Goal: Task Accomplishment & Management: Complete application form

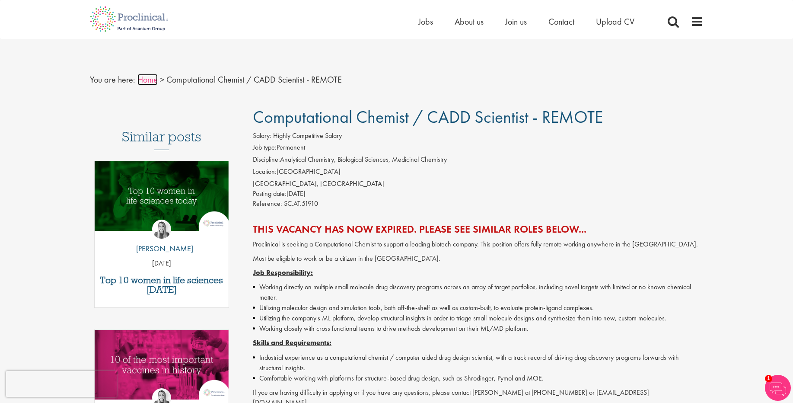
click at [142, 80] on link "Home" at bounding box center [147, 79] width 20 height 11
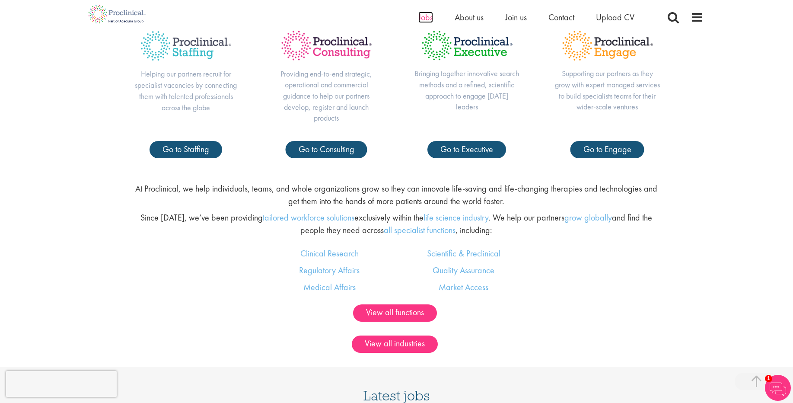
click at [430, 22] on span "Jobs" at bounding box center [426, 17] width 15 height 11
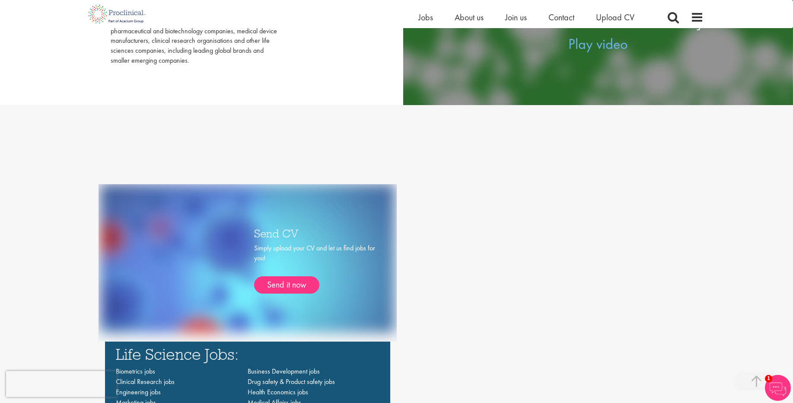
scroll to position [519, 0]
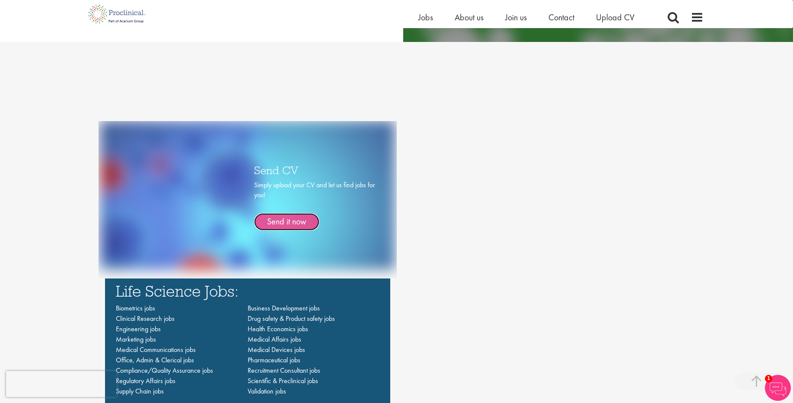
click at [296, 227] on link "Send it now" at bounding box center [286, 221] width 65 height 17
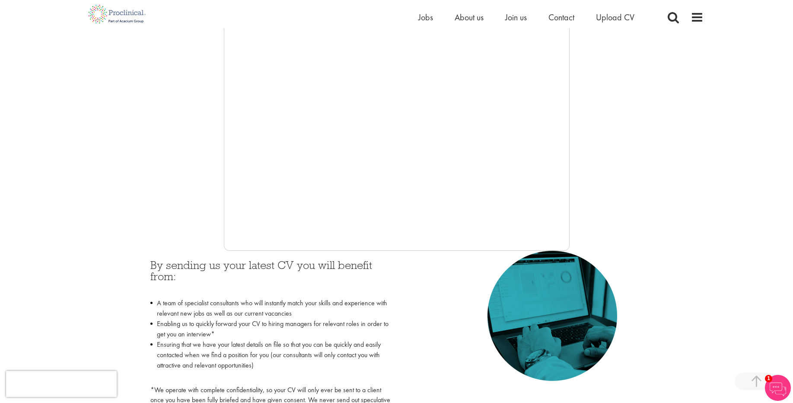
scroll to position [208, 0]
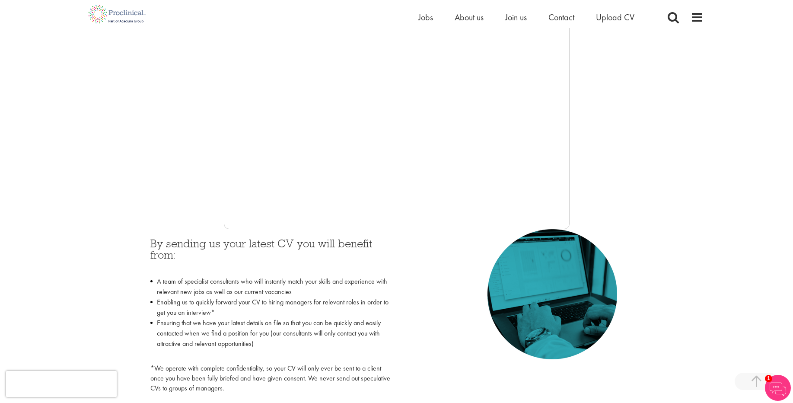
drag, startPoint x: 569, startPoint y: 185, endPoint x: 569, endPoint y: 191, distance: 5.2
click at [569, 191] on iframe at bounding box center [397, 99] width 346 height 259
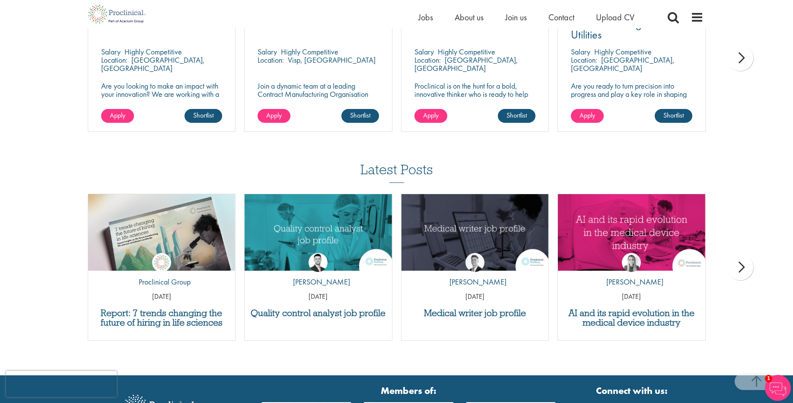
scroll to position [778, 0]
